Goal: Find specific fact: Find specific fact

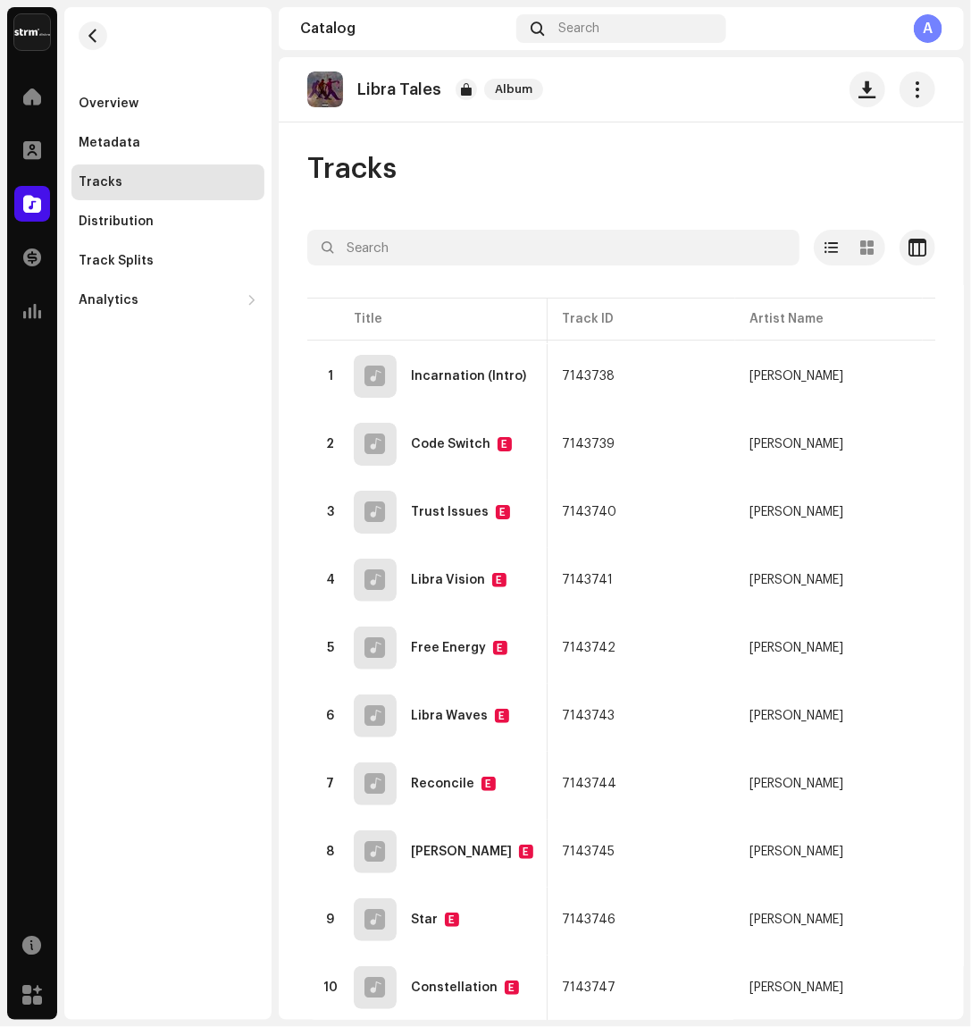
scroll to position [0, 216]
click at [122, 126] on div "Metadata" at bounding box center [167, 143] width 193 height 36
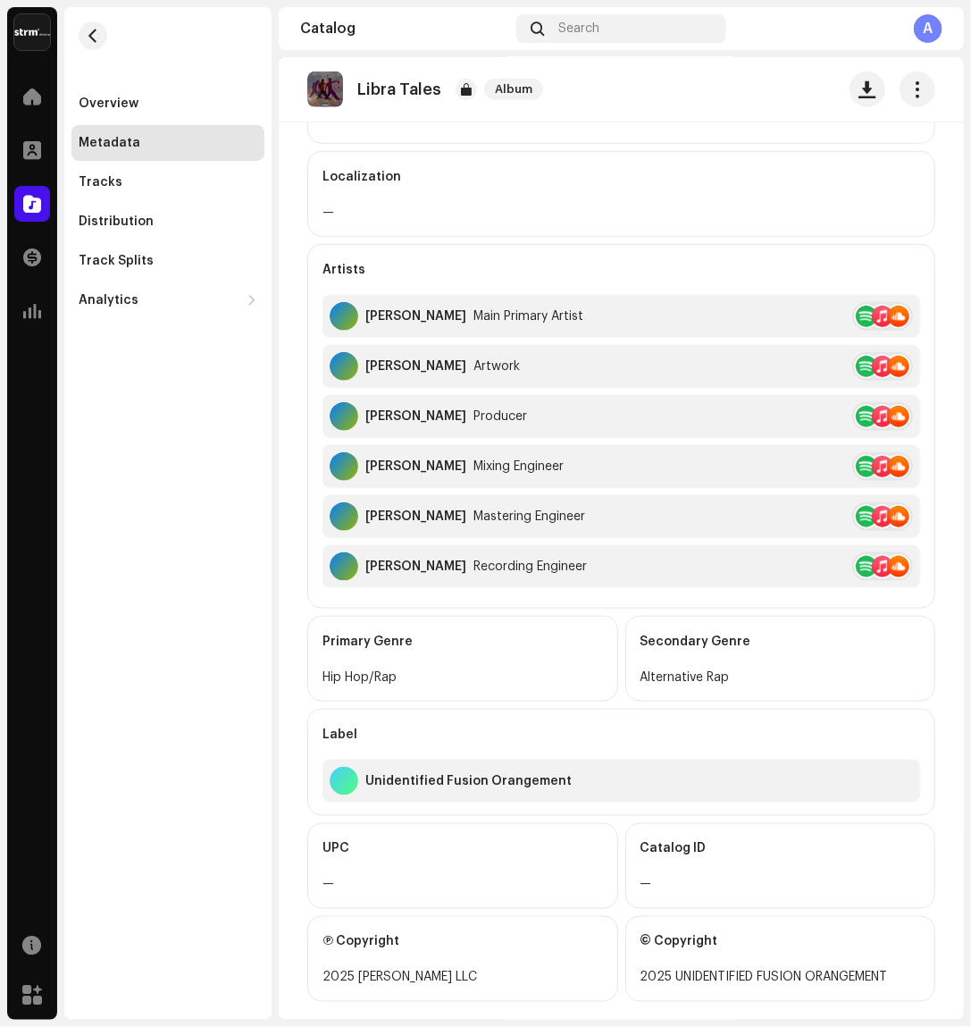
scroll to position [375, 0]
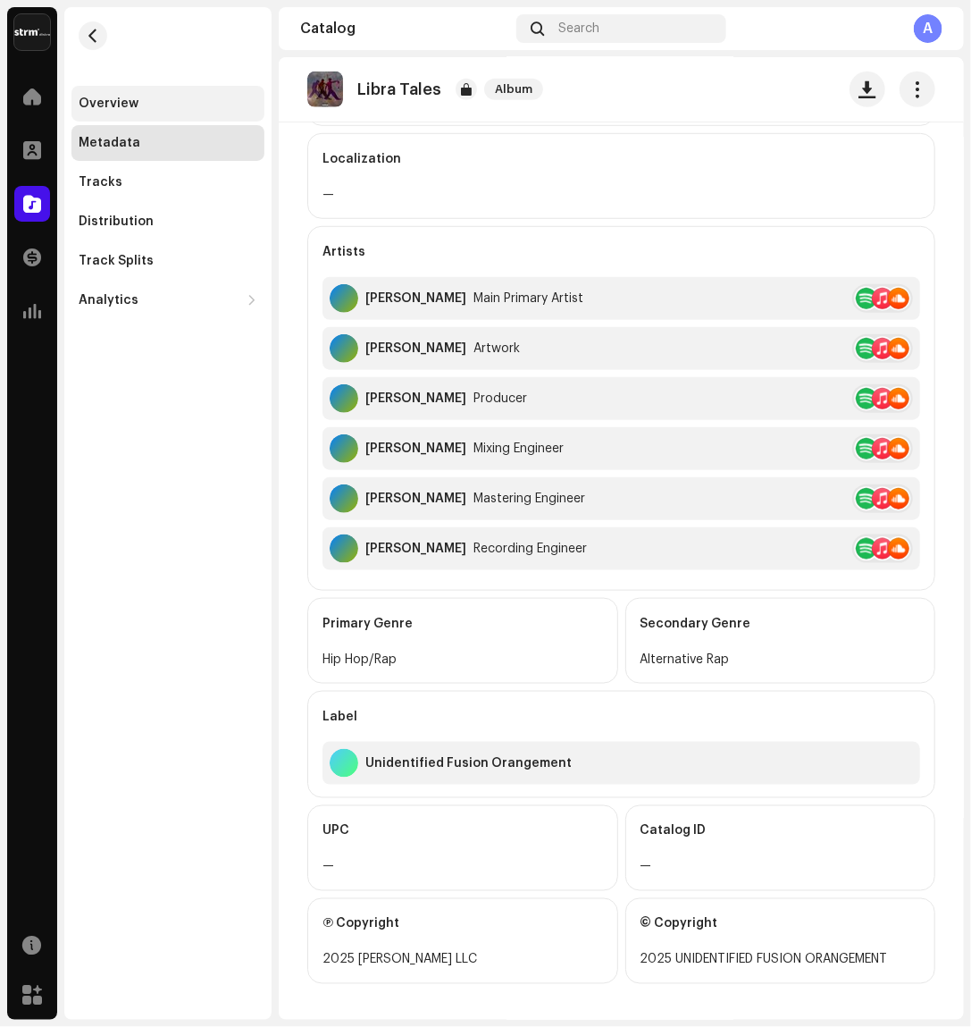
click at [93, 110] on div "Overview" at bounding box center [109, 104] width 60 height 14
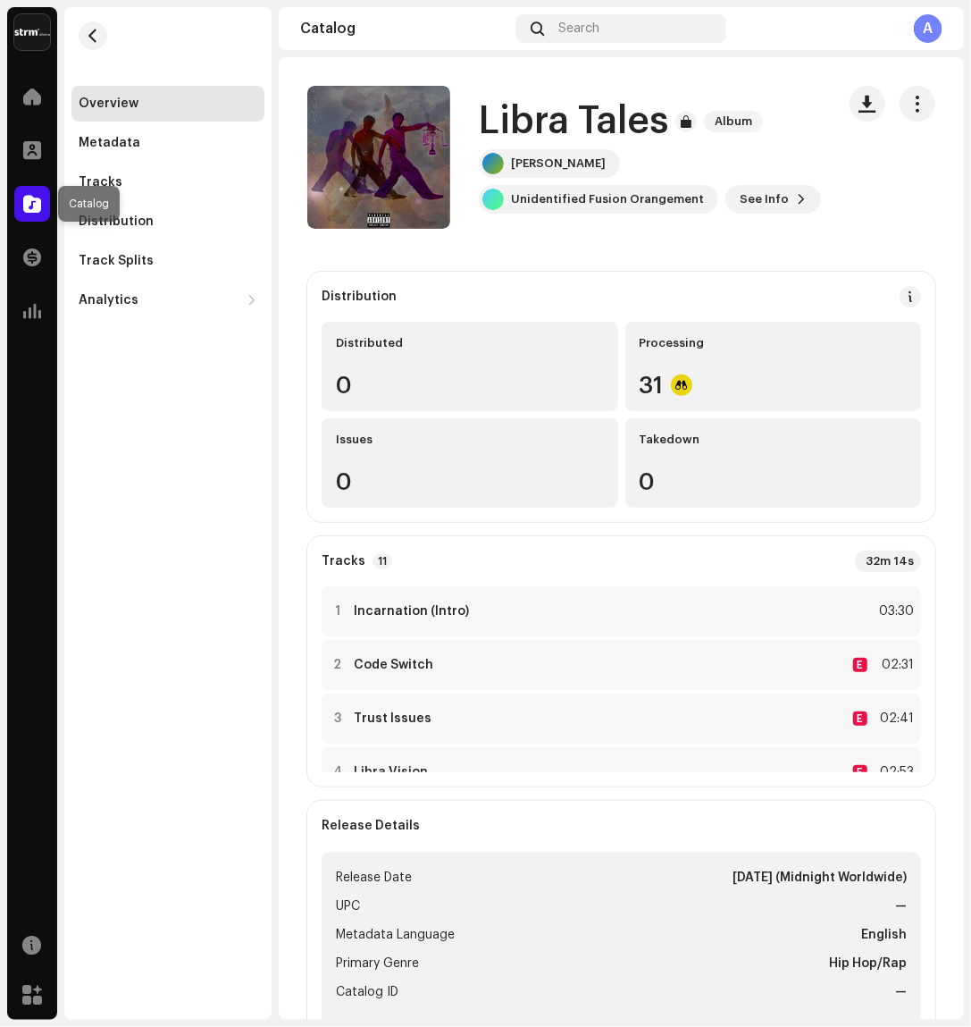
click at [26, 214] on div at bounding box center [32, 204] width 36 height 36
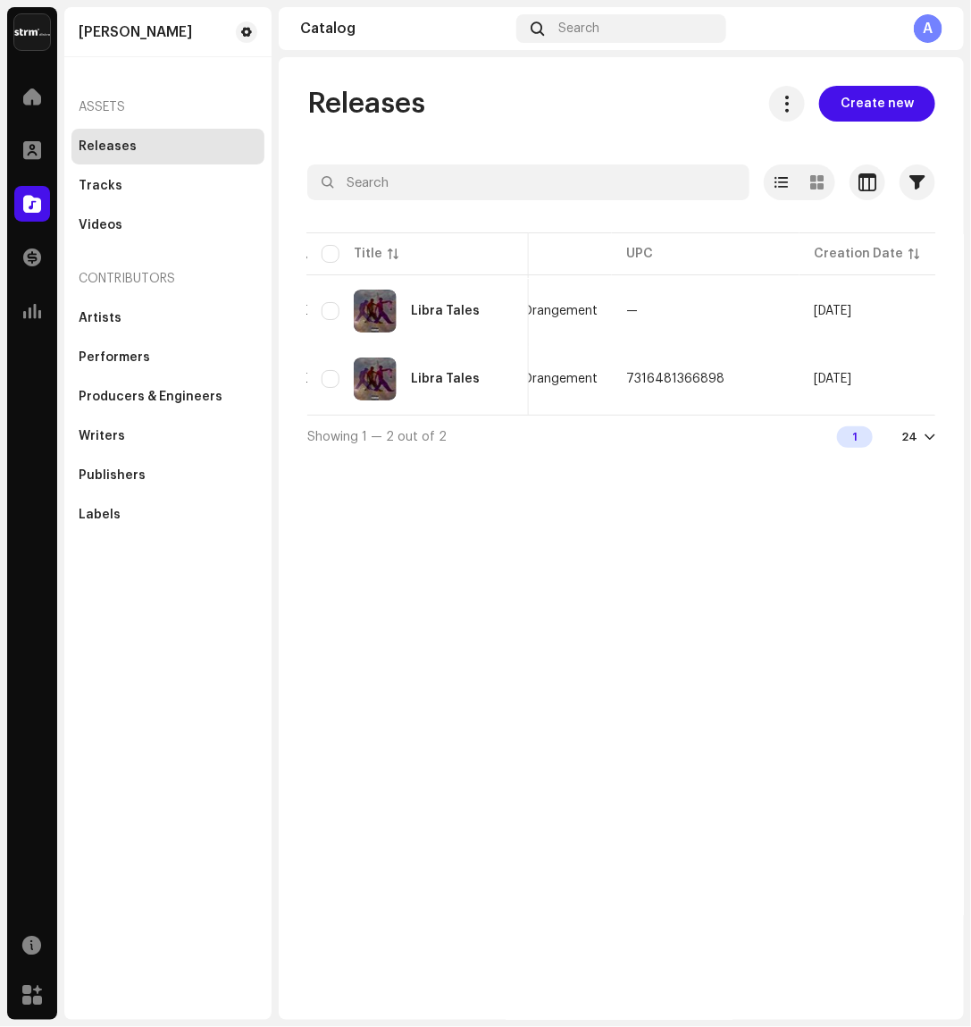
scroll to position [0, 516]
click at [724, 363] on td "7316481366898" at bounding box center [703, 379] width 188 height 64
drag, startPoint x: 520, startPoint y: 412, endPoint x: 574, endPoint y: 413, distance: 53.6
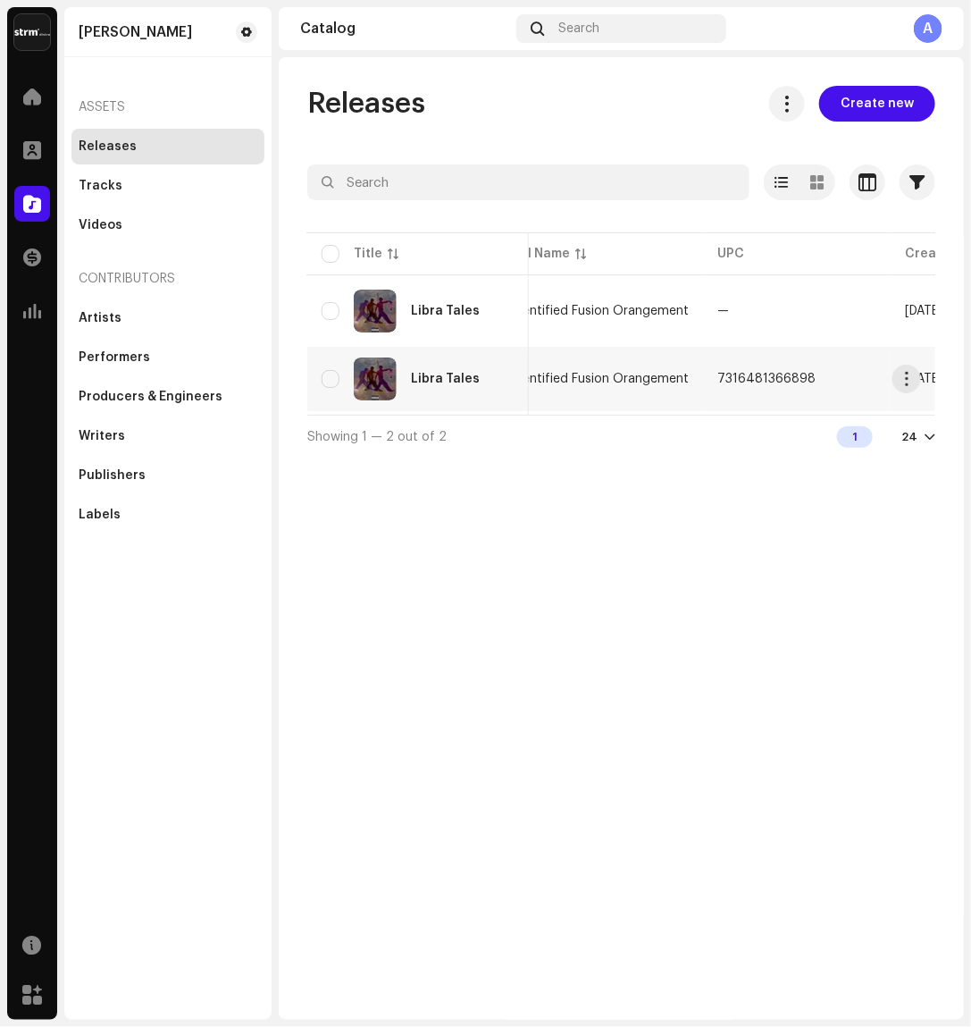
click at [787, 376] on span "7316481366898" at bounding box center [767, 379] width 98 height 13
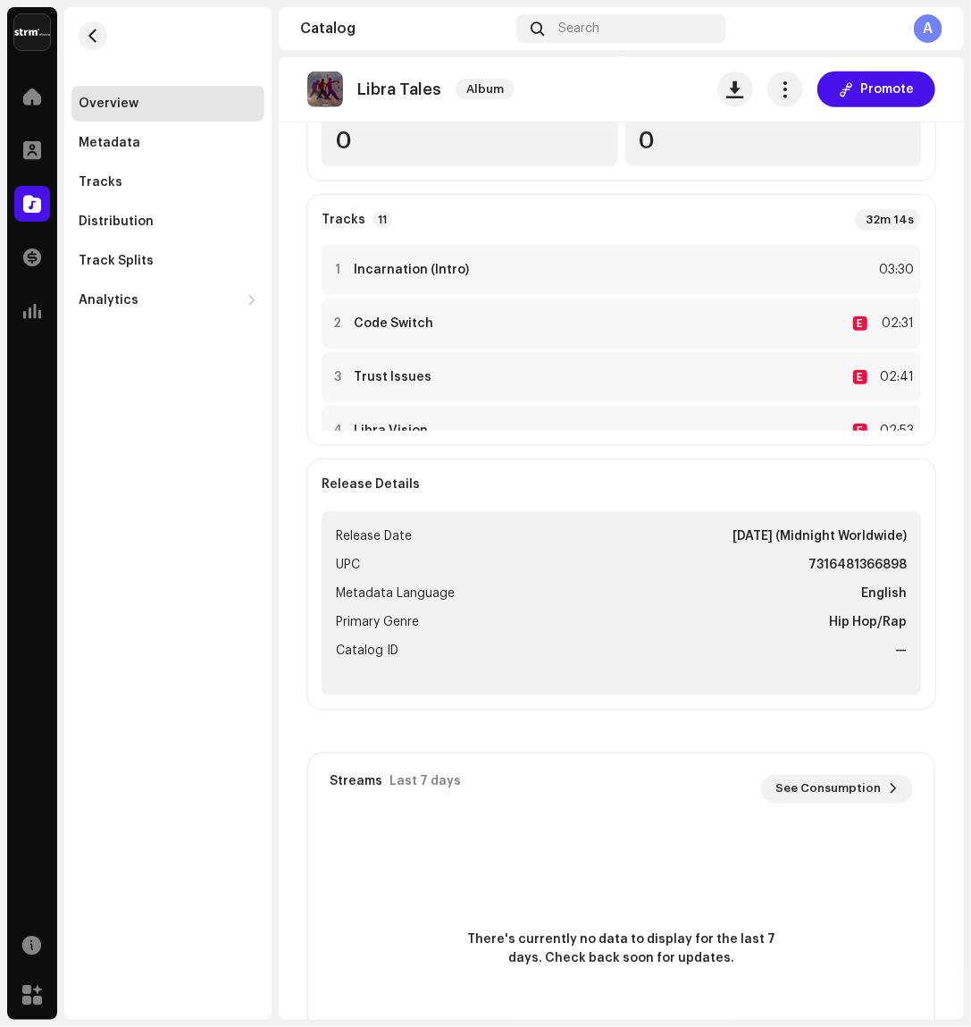
scroll to position [552, 0]
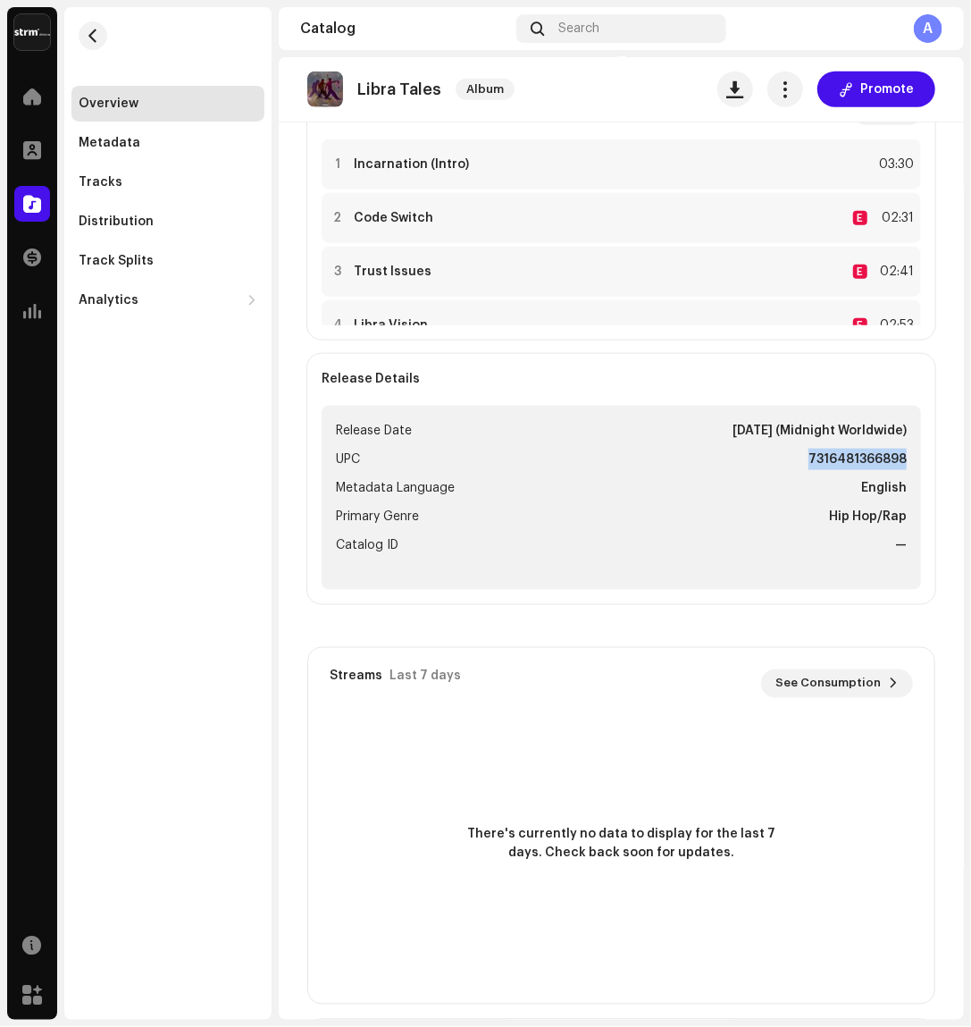
drag, startPoint x: 904, startPoint y: 461, endPoint x: 798, endPoint y: 463, distance: 106.4
click at [798, 463] on ul "Release Date [DATE] (Midnight Worldwide) UPC 7316481366898 Metadata Language En…" at bounding box center [622, 498] width 600 height 184
drag, startPoint x: 798, startPoint y: 463, endPoint x: 856, endPoint y: 458, distance: 58.3
copy strong "7316481366898"
